Goal: Transaction & Acquisition: Purchase product/service

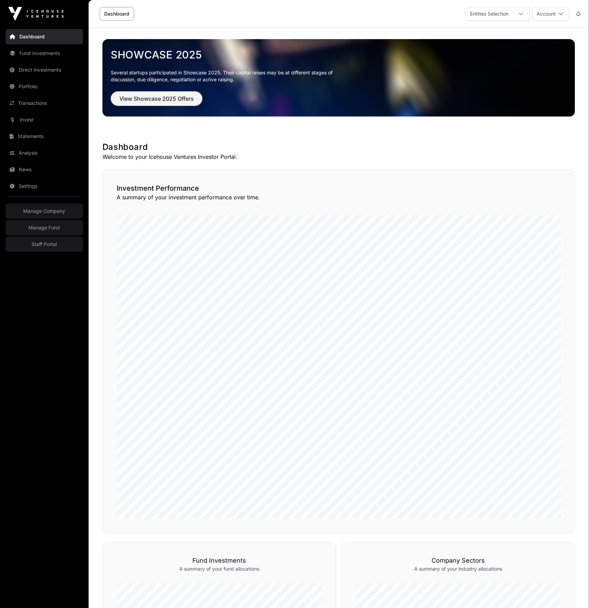
click at [27, 186] on link "Settings" at bounding box center [45, 186] width 78 height 15
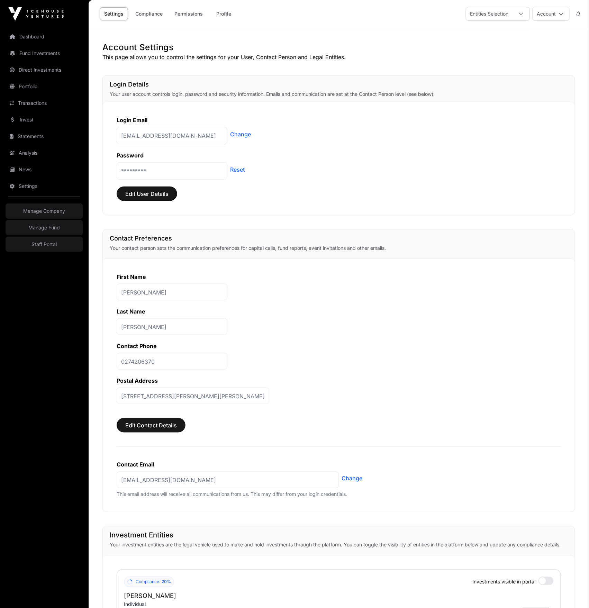
click at [521, 16] on div at bounding box center [521, 13] width 17 height 13
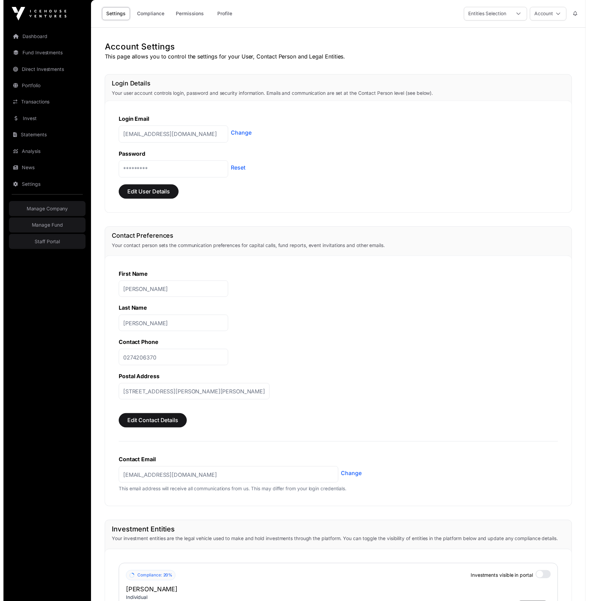
scroll to position [7, 5]
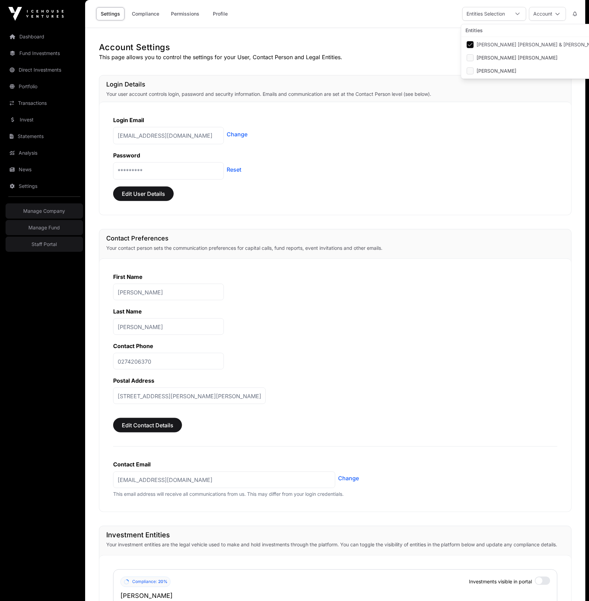
drag, startPoint x: 471, startPoint y: 122, endPoint x: 457, endPoint y: 143, distance: 25.8
click at [470, 122] on div "Login Email" at bounding box center [335, 120] width 445 height 8
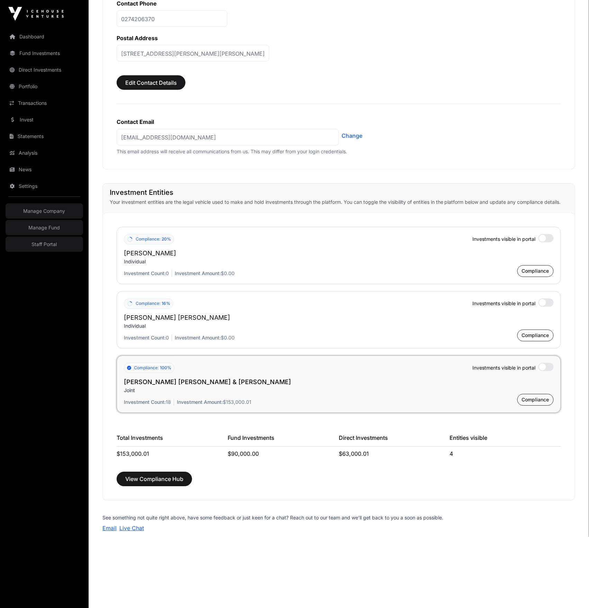
scroll to position [357, 0]
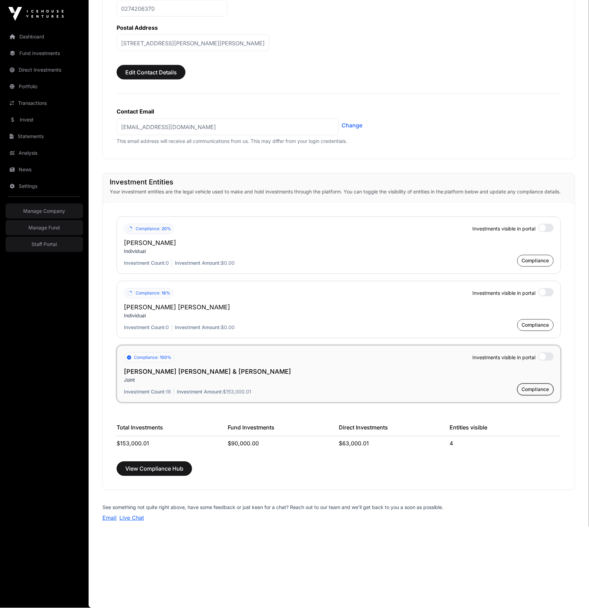
click at [530, 392] on span "Compliance" at bounding box center [535, 389] width 27 height 7
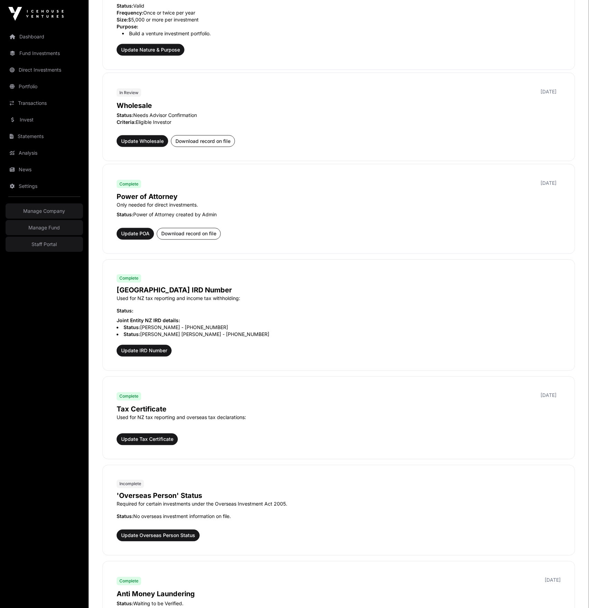
scroll to position [258, 0]
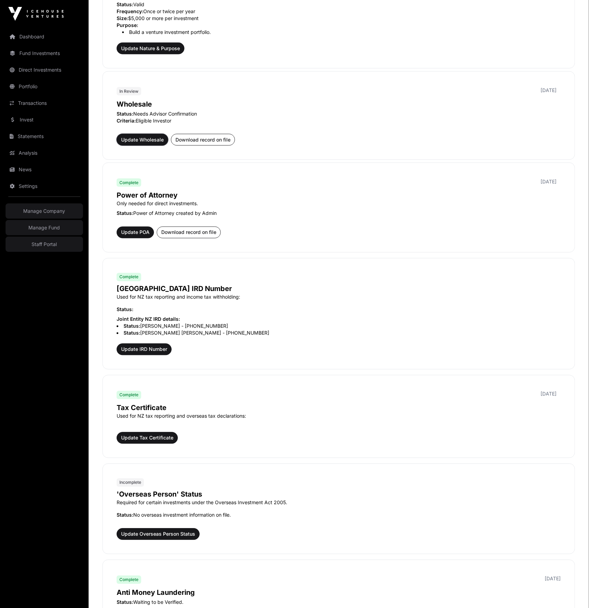
click at [137, 142] on span "Update Wholesale" at bounding box center [142, 139] width 43 height 7
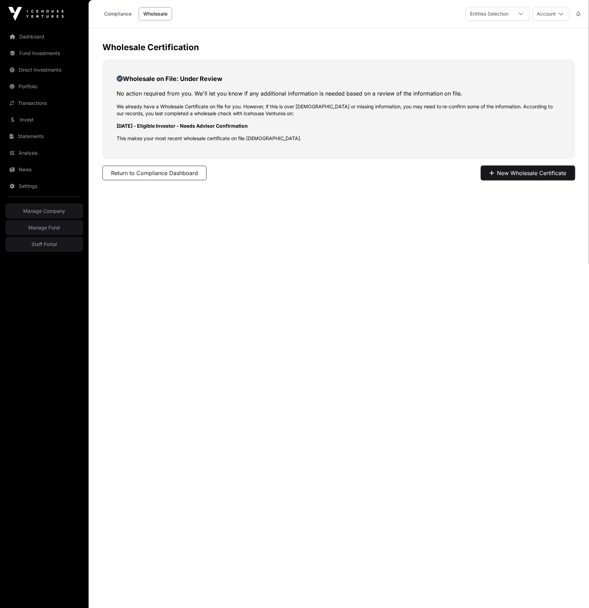
click at [502, 175] on button "New Wholesale Certificate" at bounding box center [528, 173] width 94 height 15
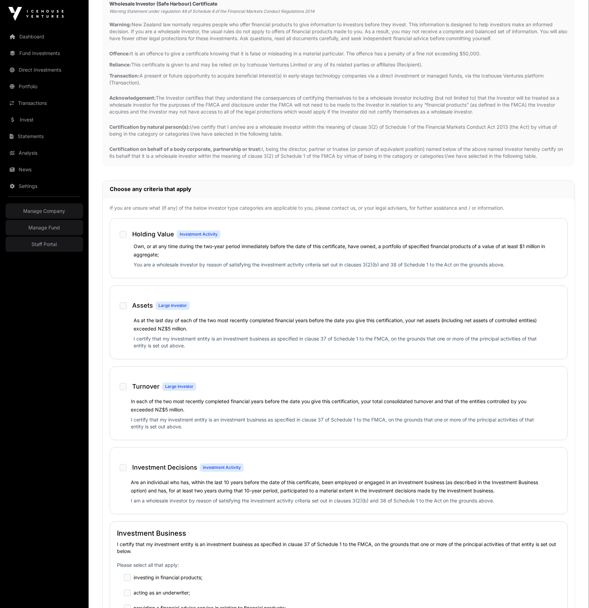
scroll to position [206, 0]
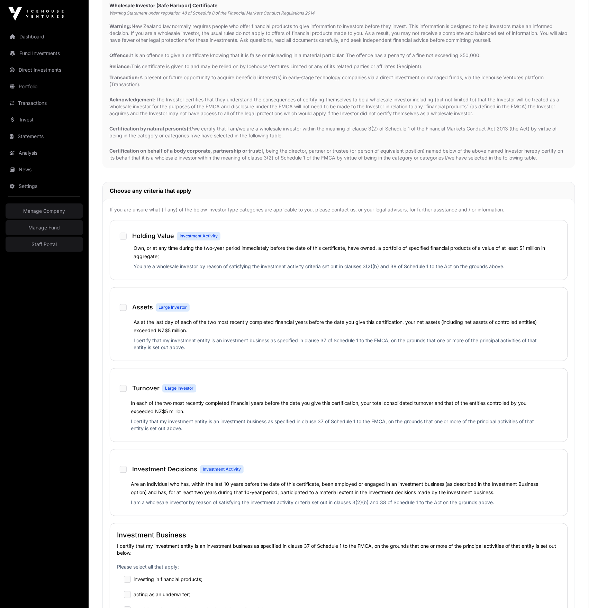
click at [30, 123] on link "Invest" at bounding box center [45, 119] width 78 height 15
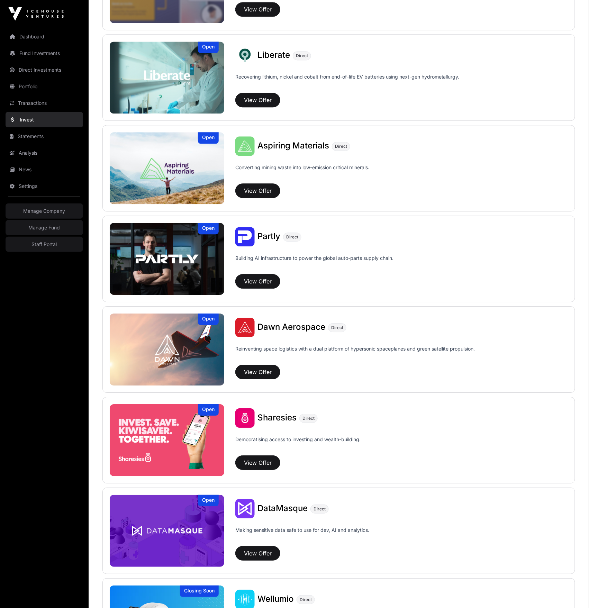
scroll to position [626, 0]
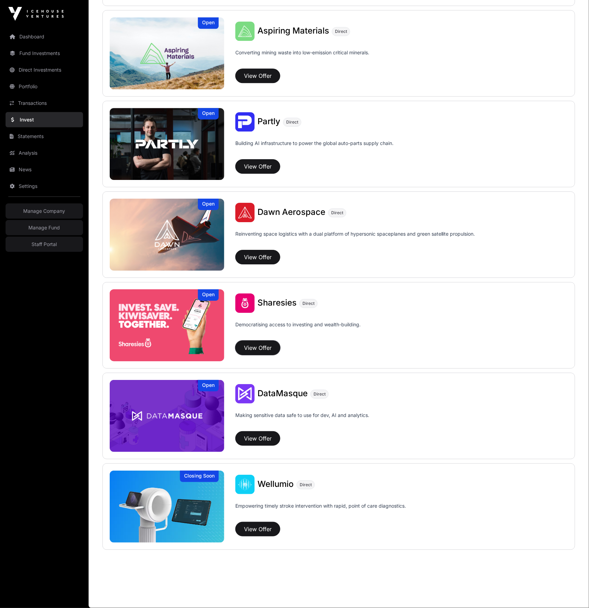
drag, startPoint x: 275, startPoint y: 343, endPoint x: 277, endPoint y: 340, distance: 3.9
click at [275, 342] on button "View Offer" at bounding box center [257, 348] width 45 height 15
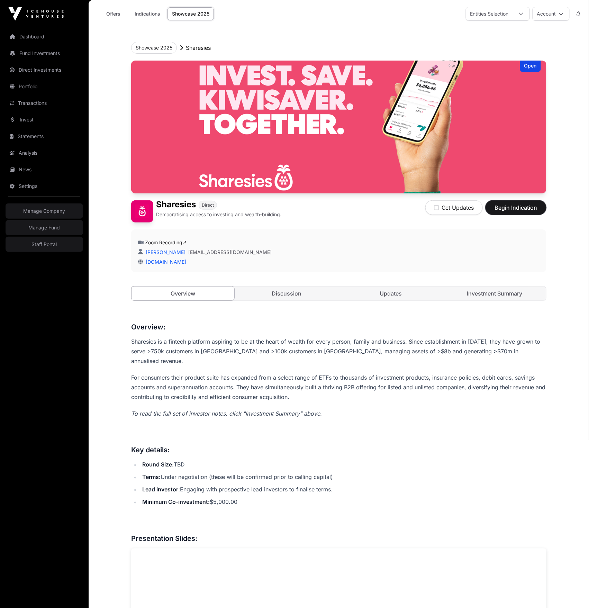
click at [508, 209] on span "Begin Indication" at bounding box center [516, 208] width 44 height 8
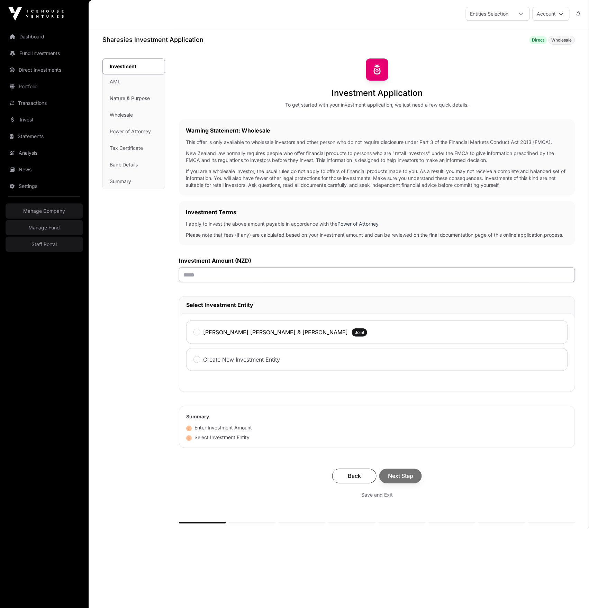
click at [256, 278] on input "text" at bounding box center [377, 275] width 396 height 15
click at [43, 249] on link "Staff Portal" at bounding box center [45, 244] width 78 height 15
